Goal: Information Seeking & Learning: Find specific fact

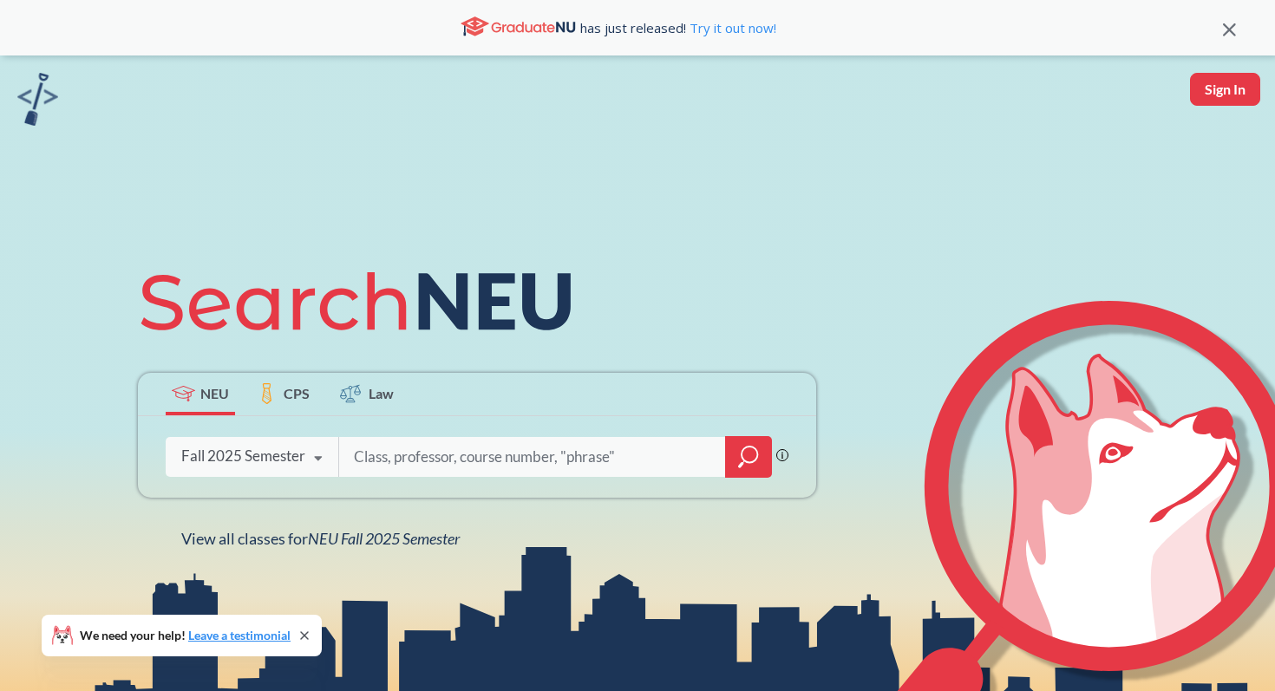
click at [393, 467] on input "search" at bounding box center [532, 457] width 361 height 36
type input "c s"
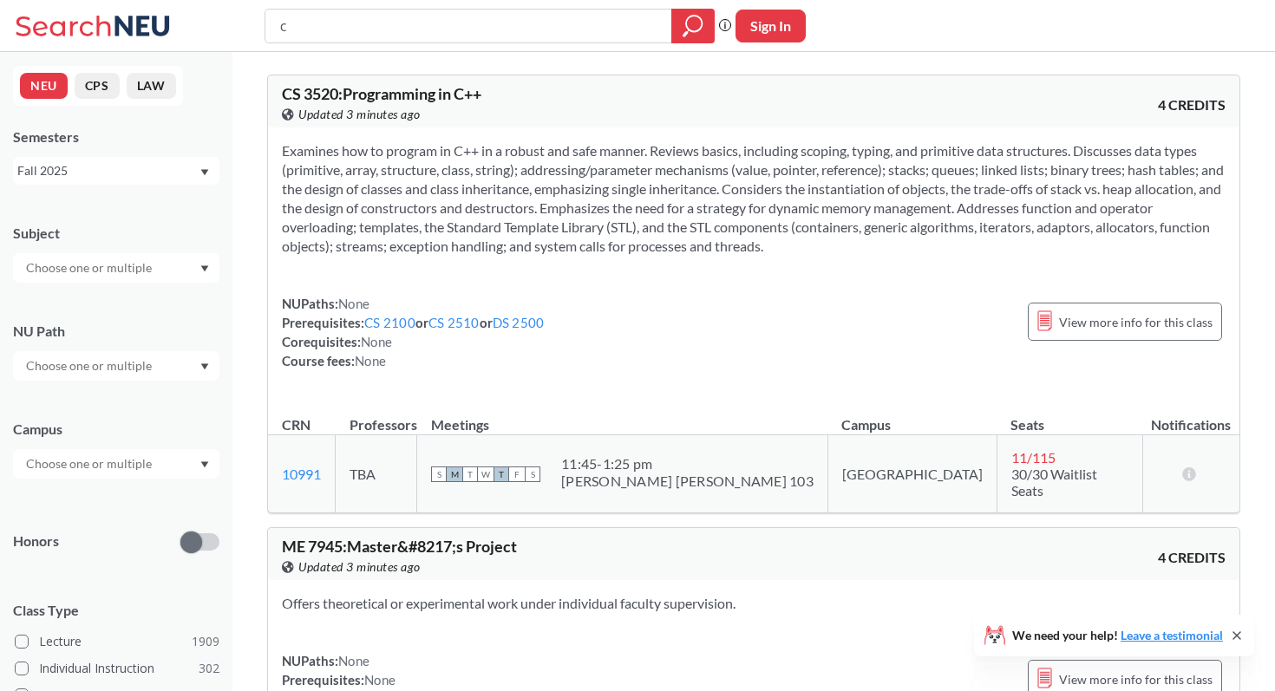
type input "c"
type input "cs 4520"
click at [691, 20] on icon "magnifying glass" at bounding box center [693, 26] width 21 height 24
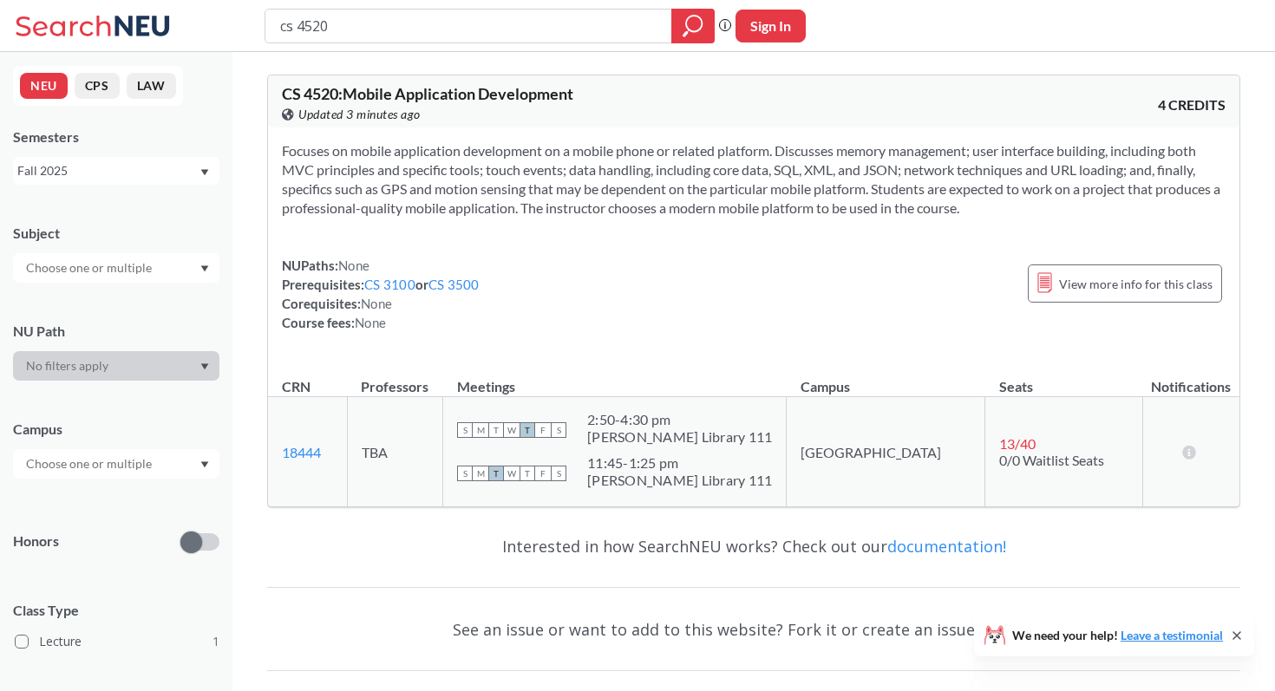
click at [172, 160] on div "Fall 2025" at bounding box center [116, 171] width 206 height 28
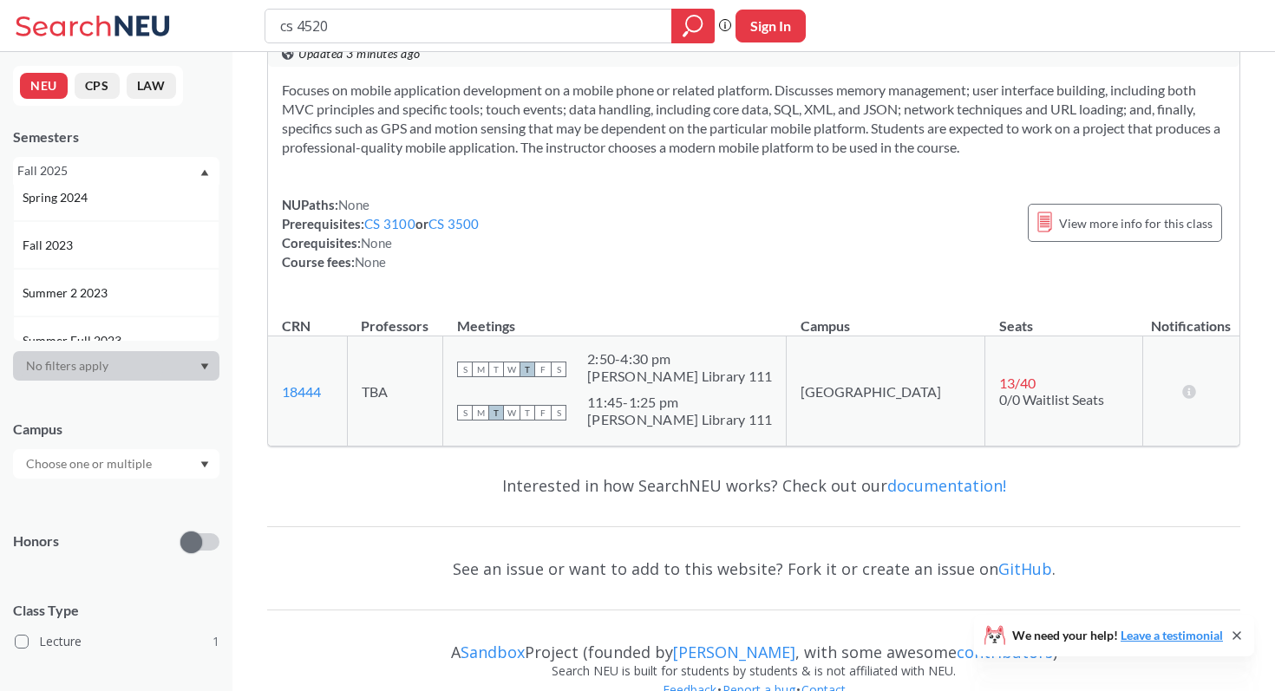
scroll to position [442, 0]
click at [128, 256] on div "Fall 2023" at bounding box center [116, 244] width 206 height 48
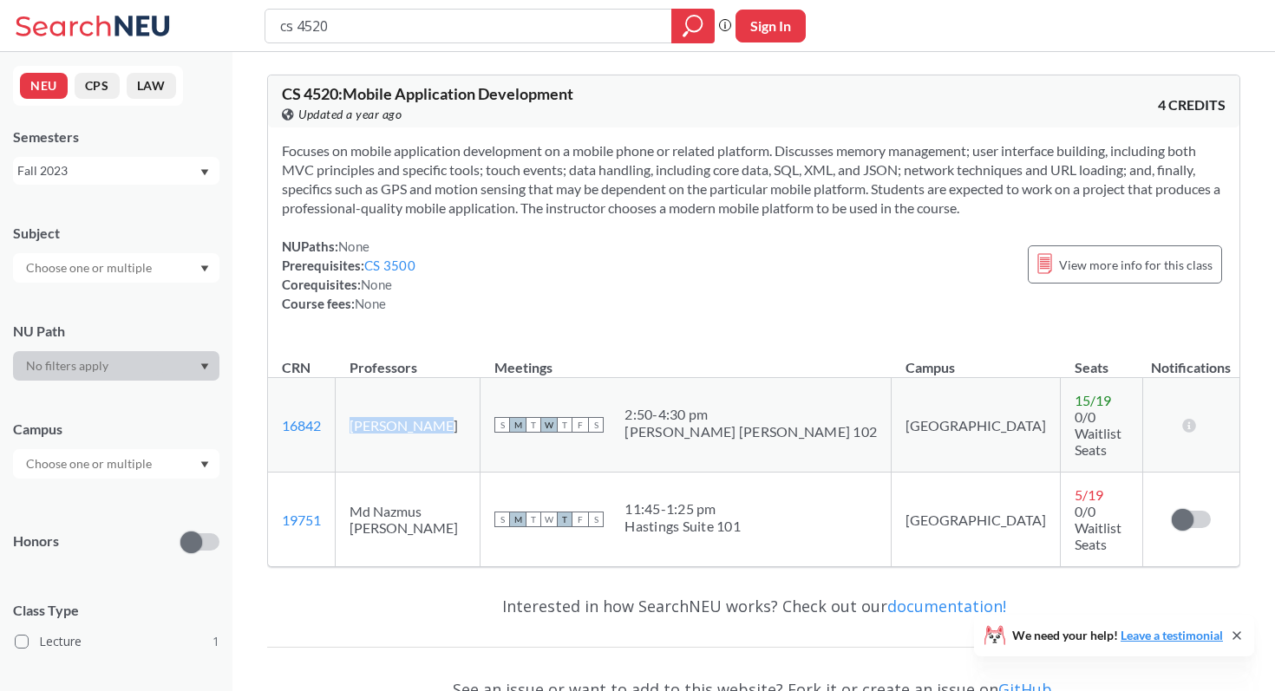
drag, startPoint x: 444, startPoint y: 410, endPoint x: 357, endPoint y: 402, distance: 88.0
click at [357, 402] on td "[PERSON_NAME]" at bounding box center [408, 425] width 145 height 95
copy td "[PERSON_NAME]"
click at [481, 487] on td "Md Nazmus [PERSON_NAME]" at bounding box center [408, 520] width 145 height 95
click at [481, 484] on td "Md Nazmus [PERSON_NAME]" at bounding box center [408, 520] width 145 height 95
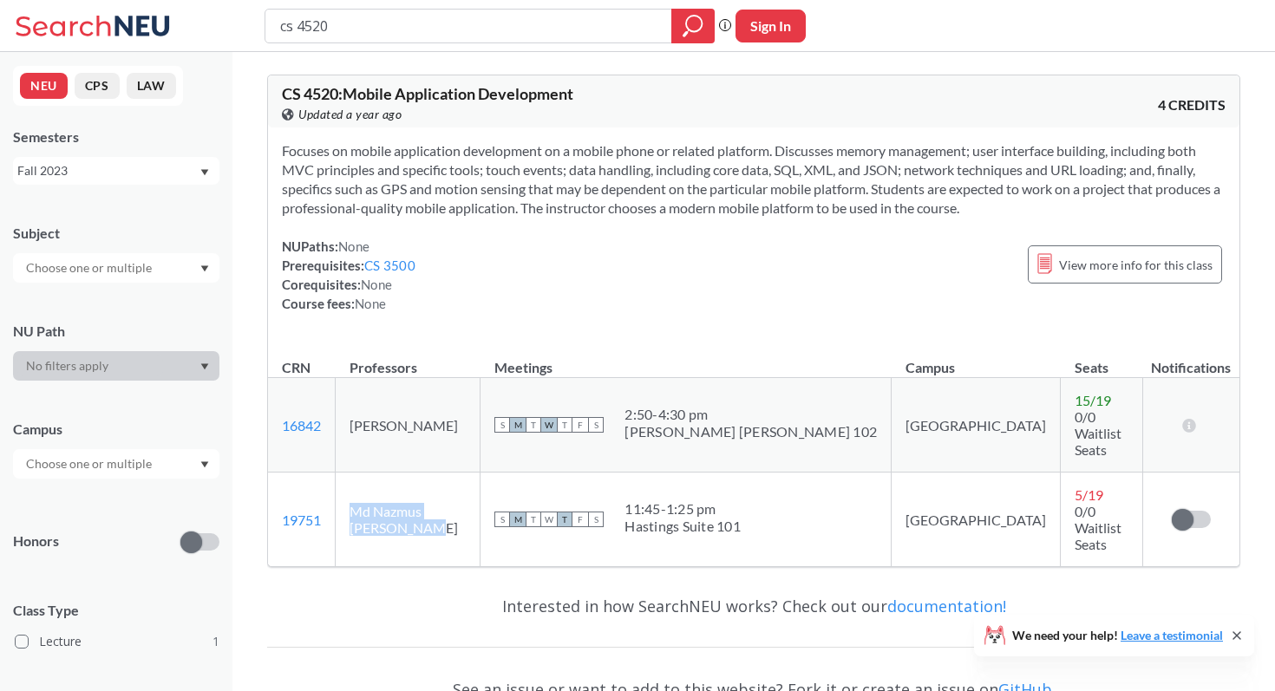
drag, startPoint x: 513, startPoint y: 477, endPoint x: 362, endPoint y: 477, distance: 150.9
click at [362, 477] on td "Md Nazmus [PERSON_NAME]" at bounding box center [408, 520] width 145 height 95
copy td "Md Nazmus [PERSON_NAME]"
